Goal: Task Accomplishment & Management: Manage account settings

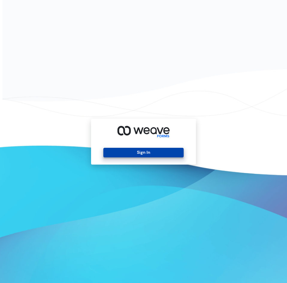
click at [159, 154] on button "Sign In" at bounding box center [143, 153] width 80 height 10
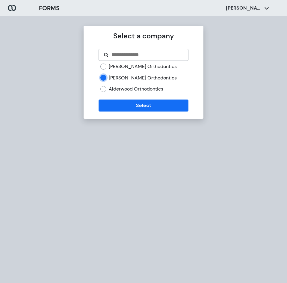
click at [116, 113] on div "Select a company [PERSON_NAME] Orthodontics [PERSON_NAME] Orthodontics [GEOGRAP…" at bounding box center [144, 72] width 120 height 93
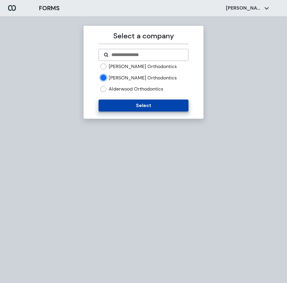
click at [117, 108] on button "Select" at bounding box center [143, 105] width 90 height 12
